Goal: Information Seeking & Learning: Compare options

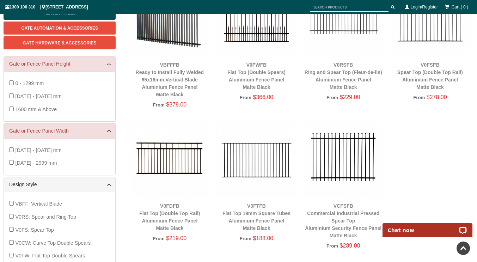
scroll to position [159, 0]
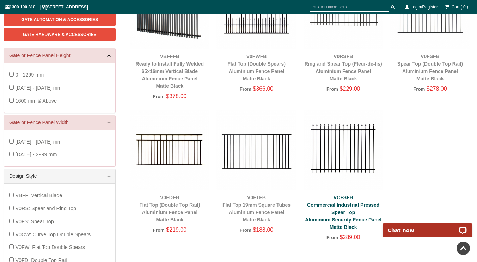
click at [345, 205] on link "VCFSFB Commercial Industrial Pressed Spear Top Aluminium Security Fence Panel M…" at bounding box center [343, 212] width 77 height 35
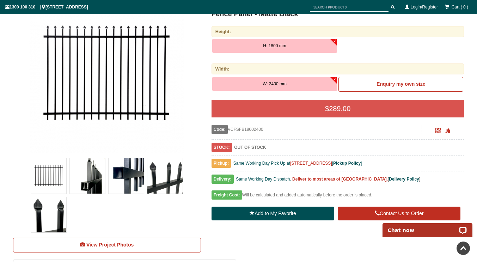
scroll to position [88, 0]
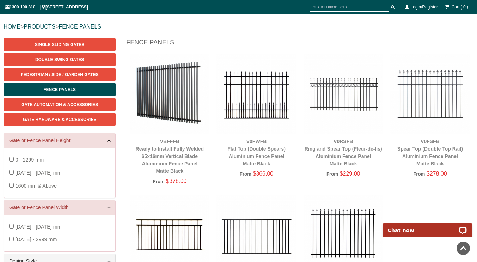
scroll to position [18, 0]
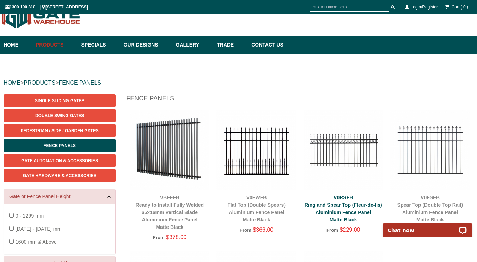
click at [348, 204] on link "V0RSFB Ring and Spear Top (Fleur-de-lis) Aluminium Fence Panel Matte Black" at bounding box center [344, 209] width 78 height 28
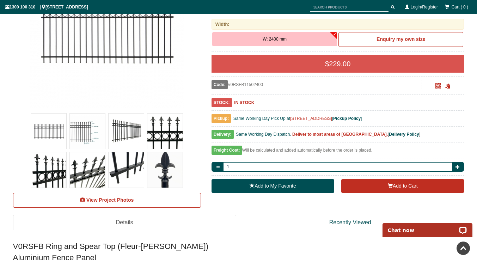
scroll to position [53, 0]
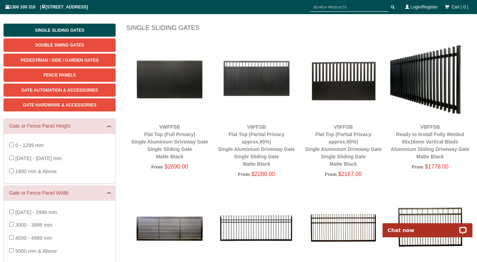
scroll to position [194, 0]
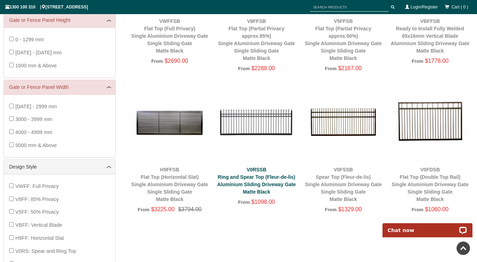
click at [267, 184] on link "V0RSSB Ring and Spear Top (Fleur-de-lis) Aluminium Sliding Driveway Gate Matte …" at bounding box center [256, 181] width 79 height 28
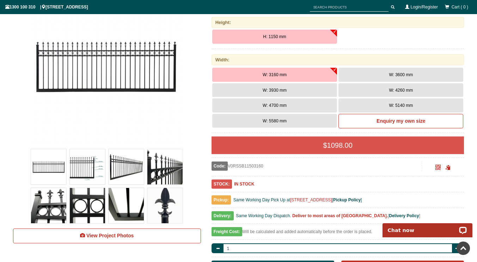
scroll to position [88, 0]
